Goal: Transaction & Acquisition: Subscribe to service/newsletter

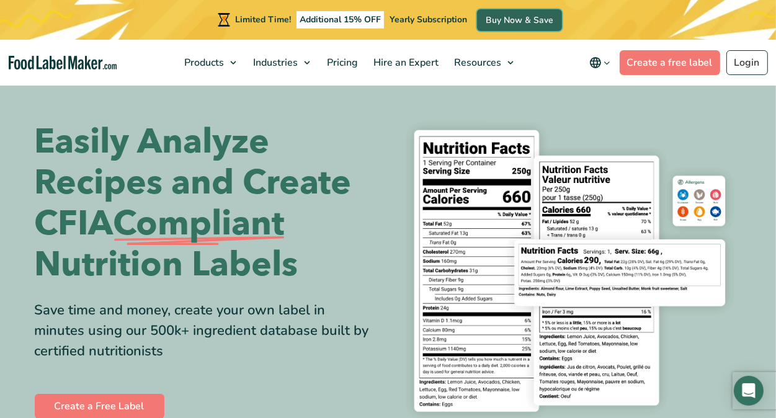
click at [512, 17] on link "Buy Now & Save" at bounding box center [519, 20] width 85 height 22
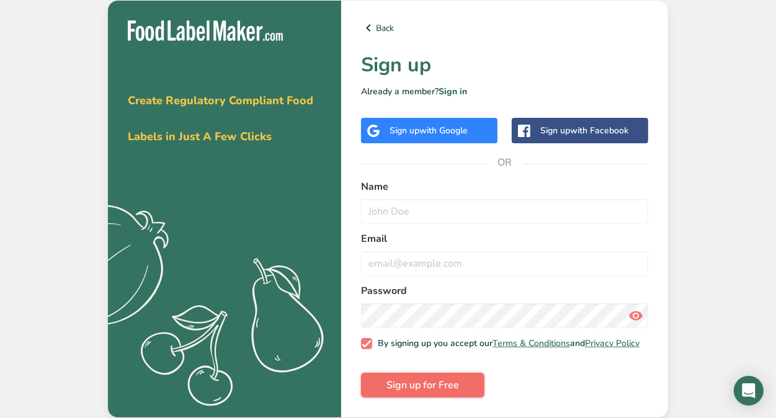
click at [419, 389] on span "Sign up for Free" at bounding box center [422, 385] width 73 height 15
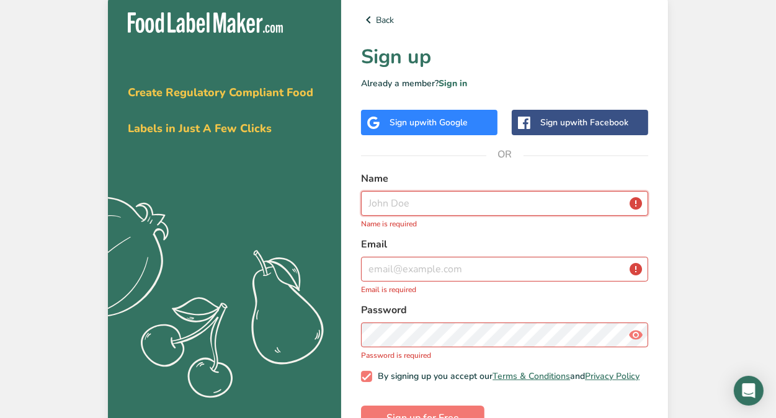
click at [383, 202] on input "text" at bounding box center [504, 203] width 287 height 25
type input "Karen Van Harten"
type input "kvanharten@gmail.com"
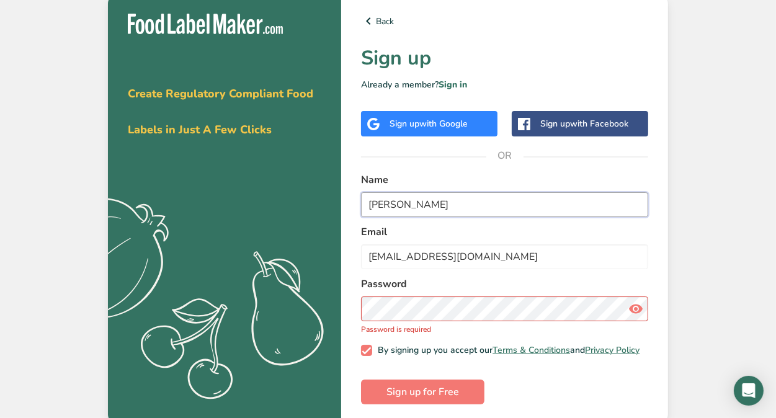
type input "Karen Ardis Kole Van Harten"
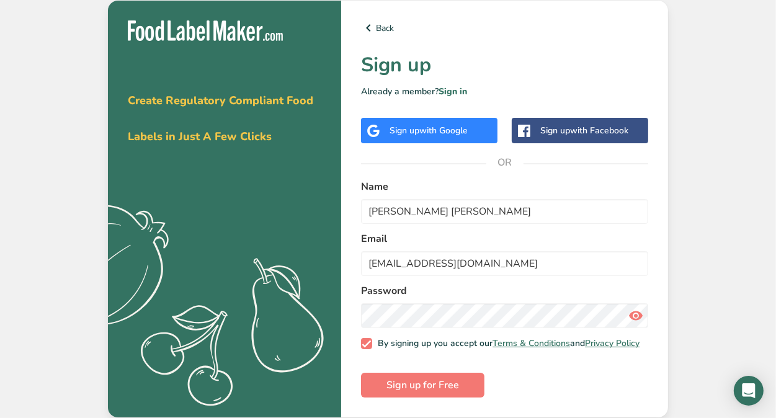
click at [639, 311] on icon at bounding box center [635, 316] width 15 height 22
click at [429, 386] on span "Sign up for Free" at bounding box center [422, 385] width 73 height 15
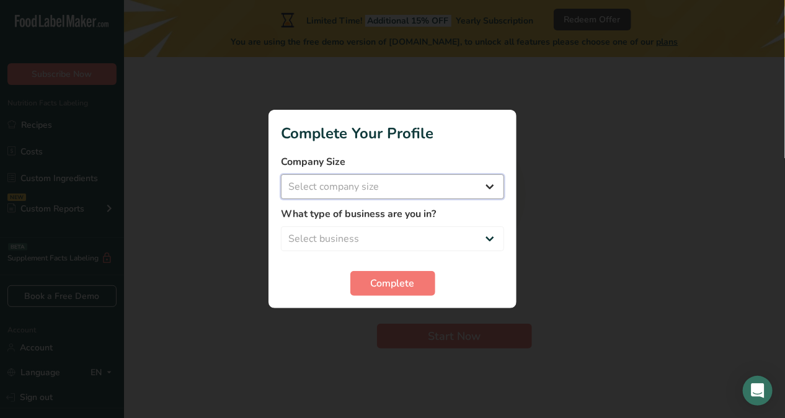
click at [490, 184] on select "Select company size Fewer than 10 Employees 10 to 50 Employees 51 to 500 Employ…" at bounding box center [392, 186] width 223 height 25
select select "1"
click at [281, 174] on select "Select company size Fewer than 10 Employees 10 to 50 Employees 51 to 500 Employ…" at bounding box center [392, 186] width 223 height 25
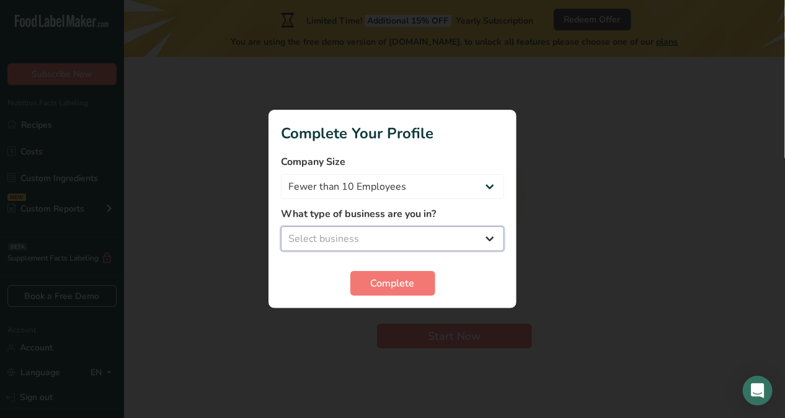
click at [491, 237] on select "Select business Packaged Food Manufacturer Restaurant & Cafe Bakery Meal Plans …" at bounding box center [392, 238] width 223 height 25
select select "6"
click at [281, 226] on select "Select business Packaged Food Manufacturer Restaurant & Cafe Bakery Meal Plans …" at bounding box center [392, 238] width 223 height 25
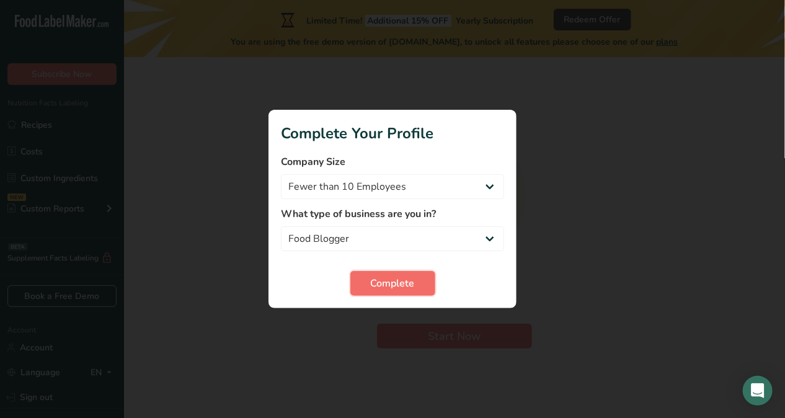
click at [394, 280] on span "Complete" at bounding box center [393, 283] width 44 height 15
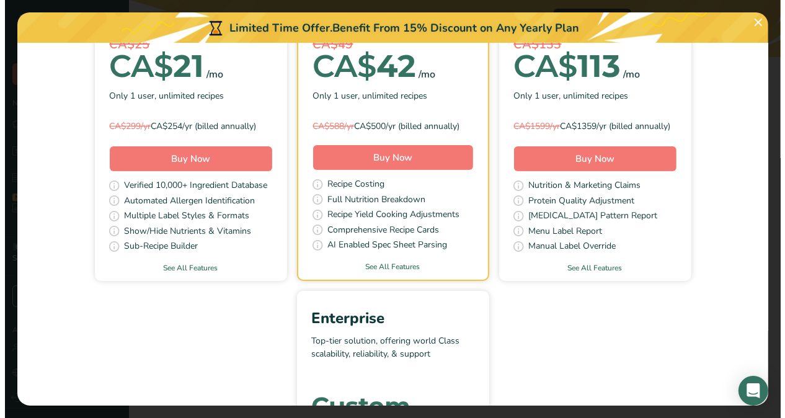
scroll to position [62, 0]
